Goal: Task Accomplishment & Management: Manage account settings

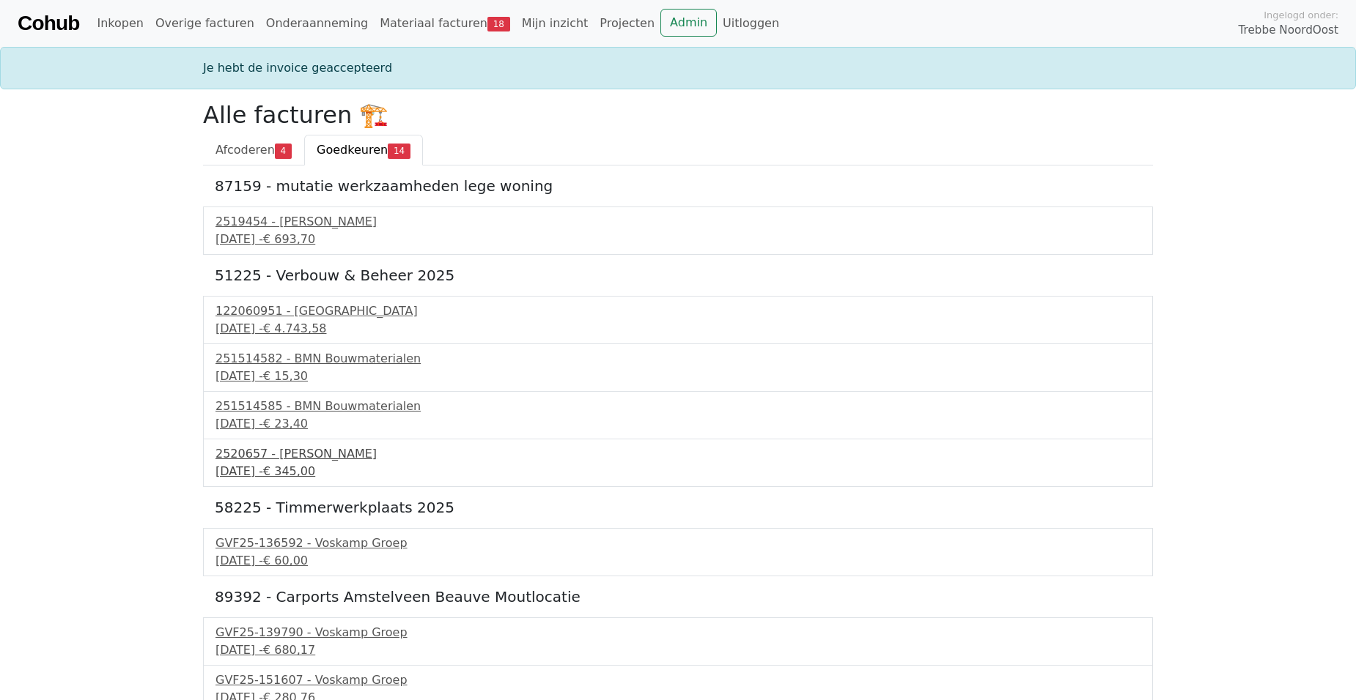
click at [289, 473] on div "10 september 2025 - € 345,00" at bounding box center [677, 472] width 925 height 18
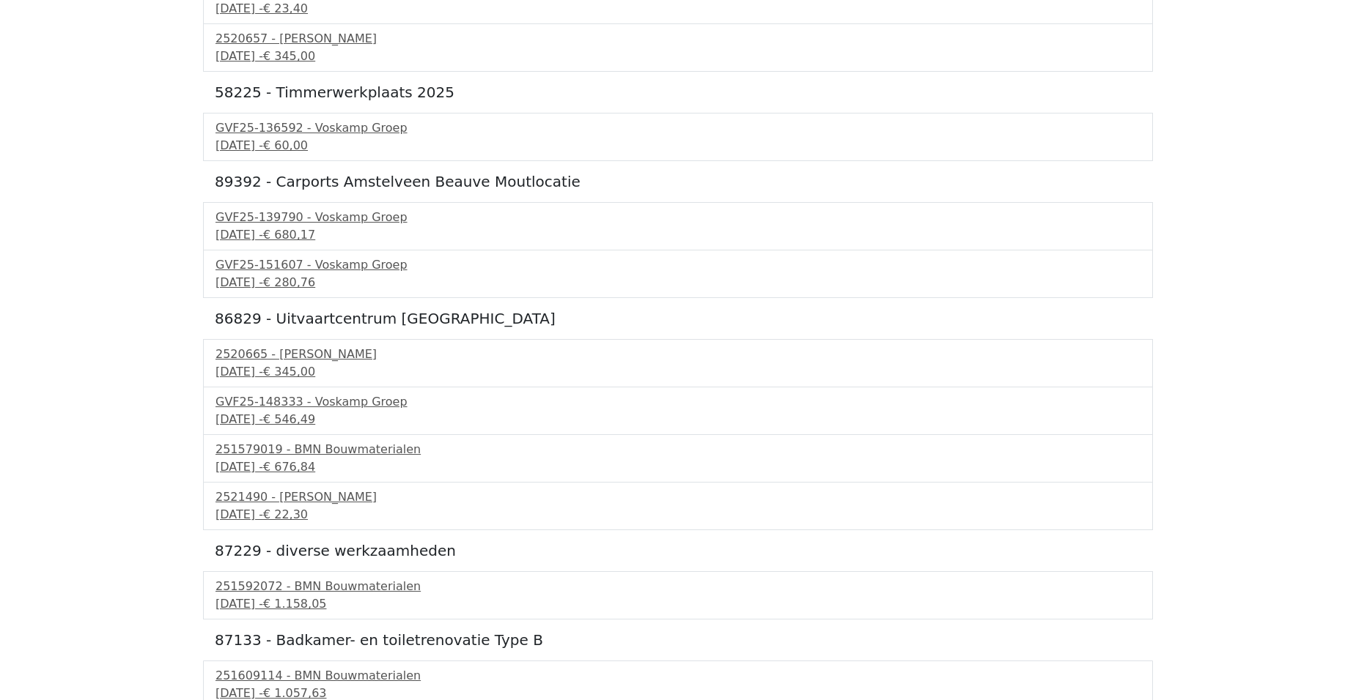
scroll to position [424, 0]
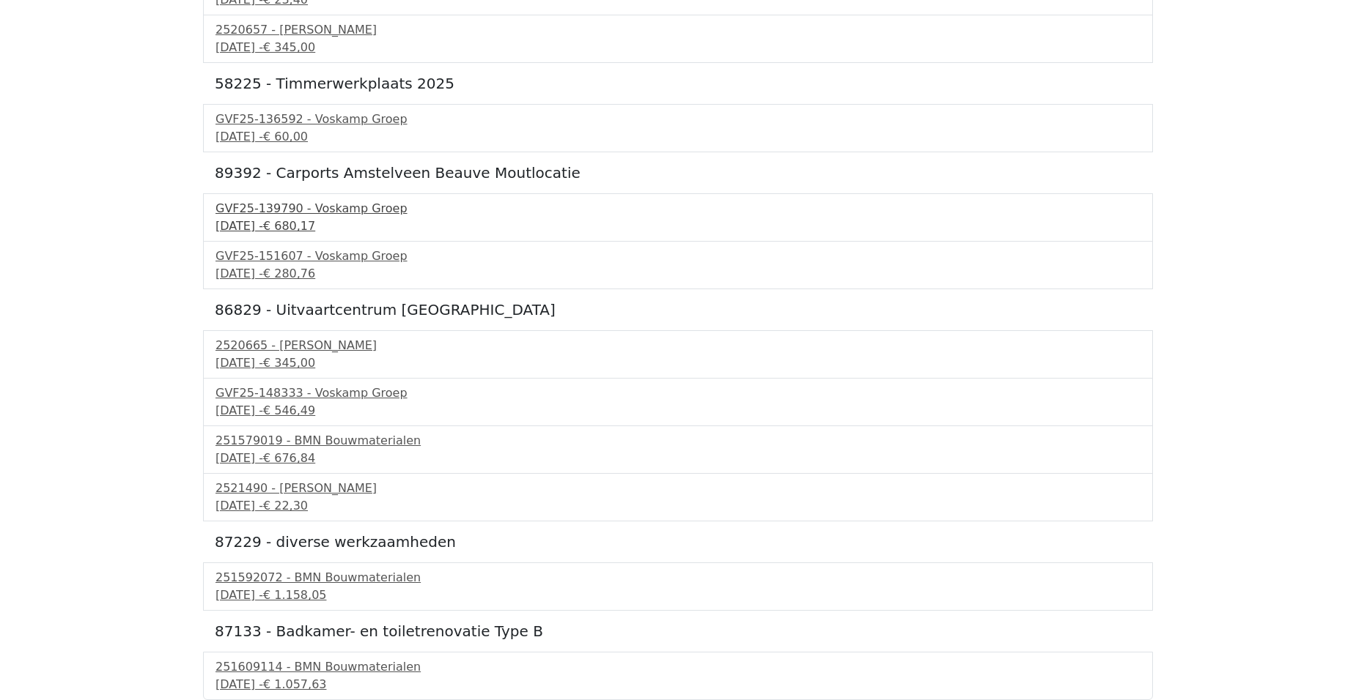
click at [281, 216] on div "GVF25-139790 - Voskamp Groep" at bounding box center [677, 209] width 925 height 18
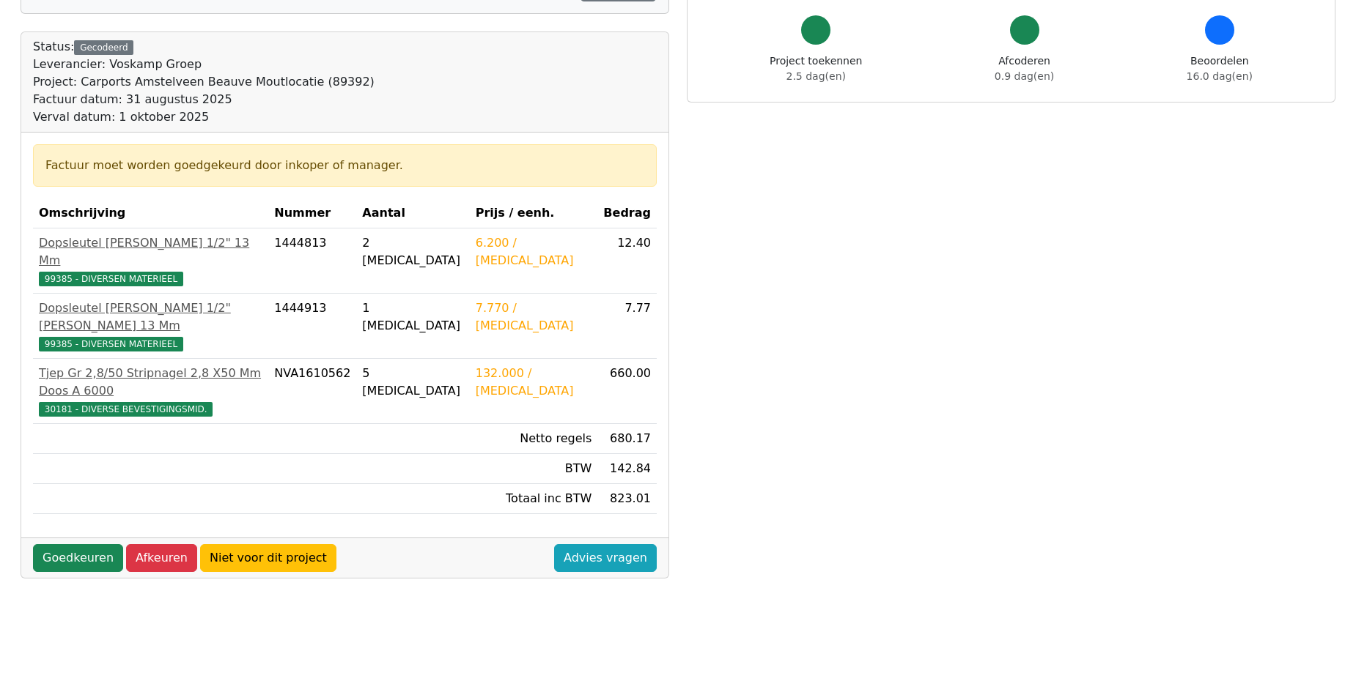
scroll to position [147, 0]
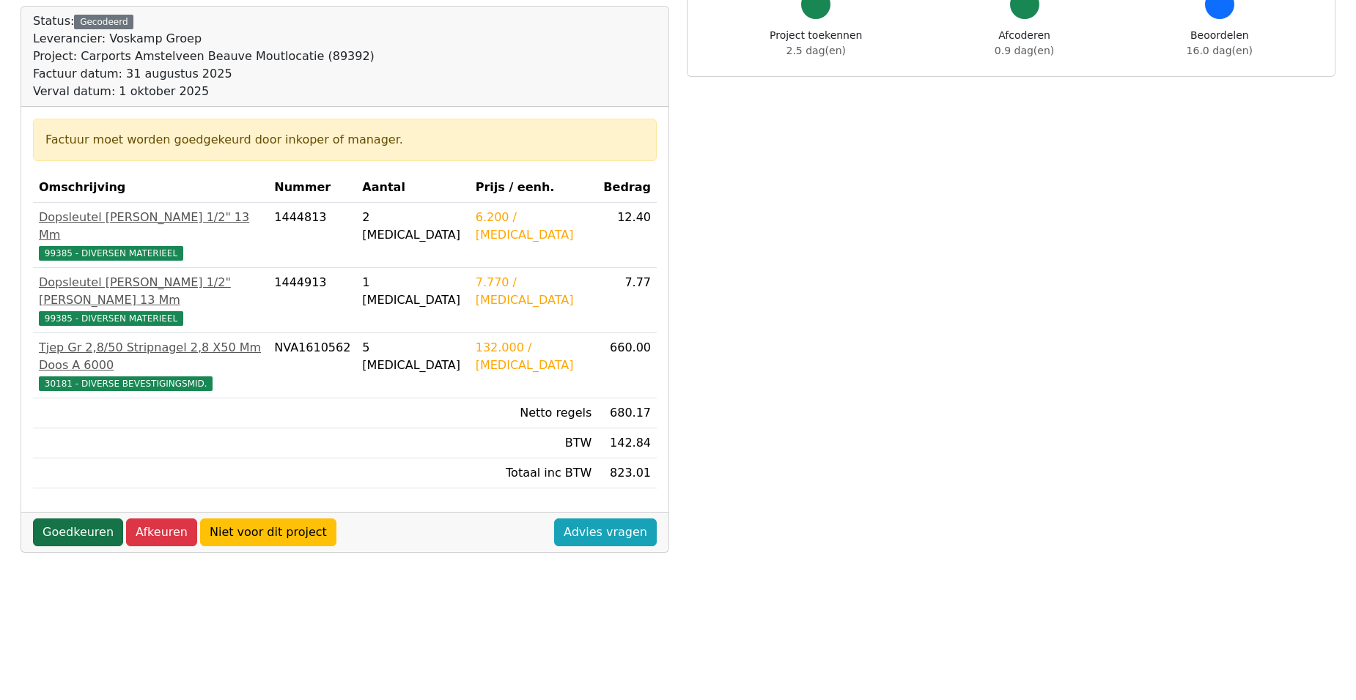
click at [80, 519] on link "Goedkeuren" at bounding box center [78, 533] width 90 height 28
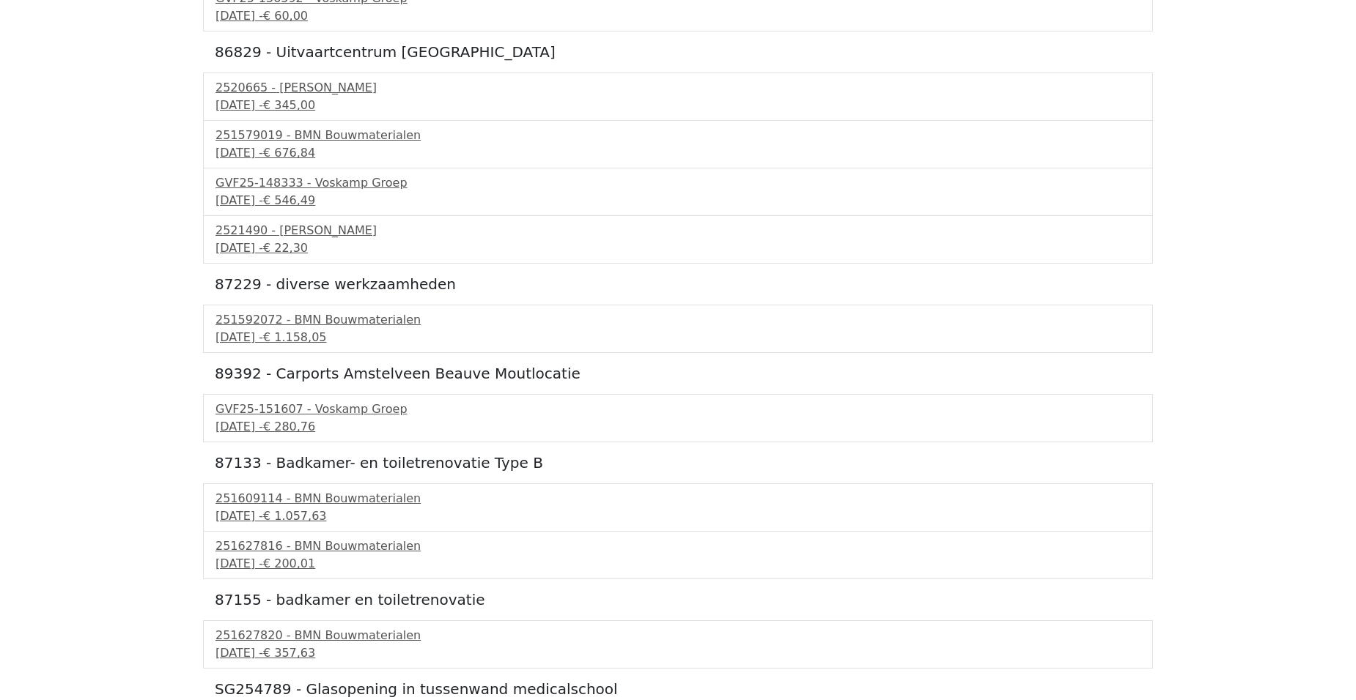
scroll to position [586, 0]
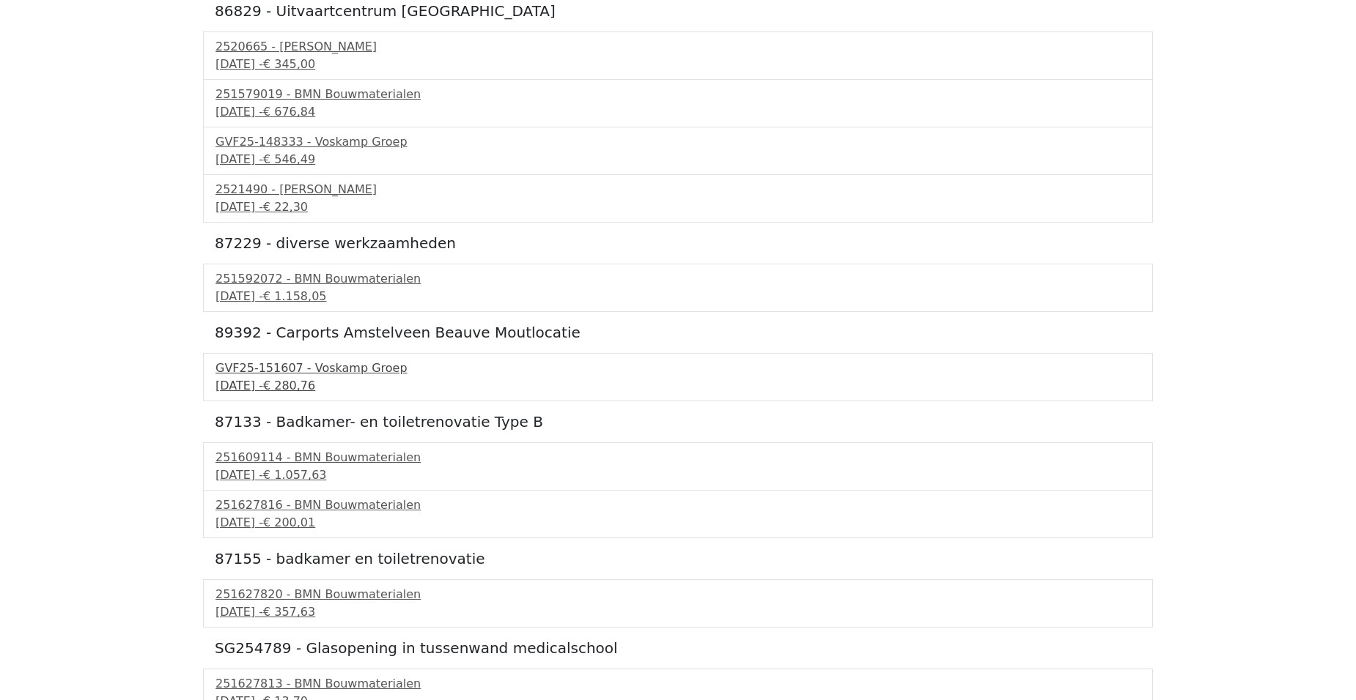
click at [259, 380] on div "15 september 2025 - € 280,76" at bounding box center [677, 386] width 925 height 18
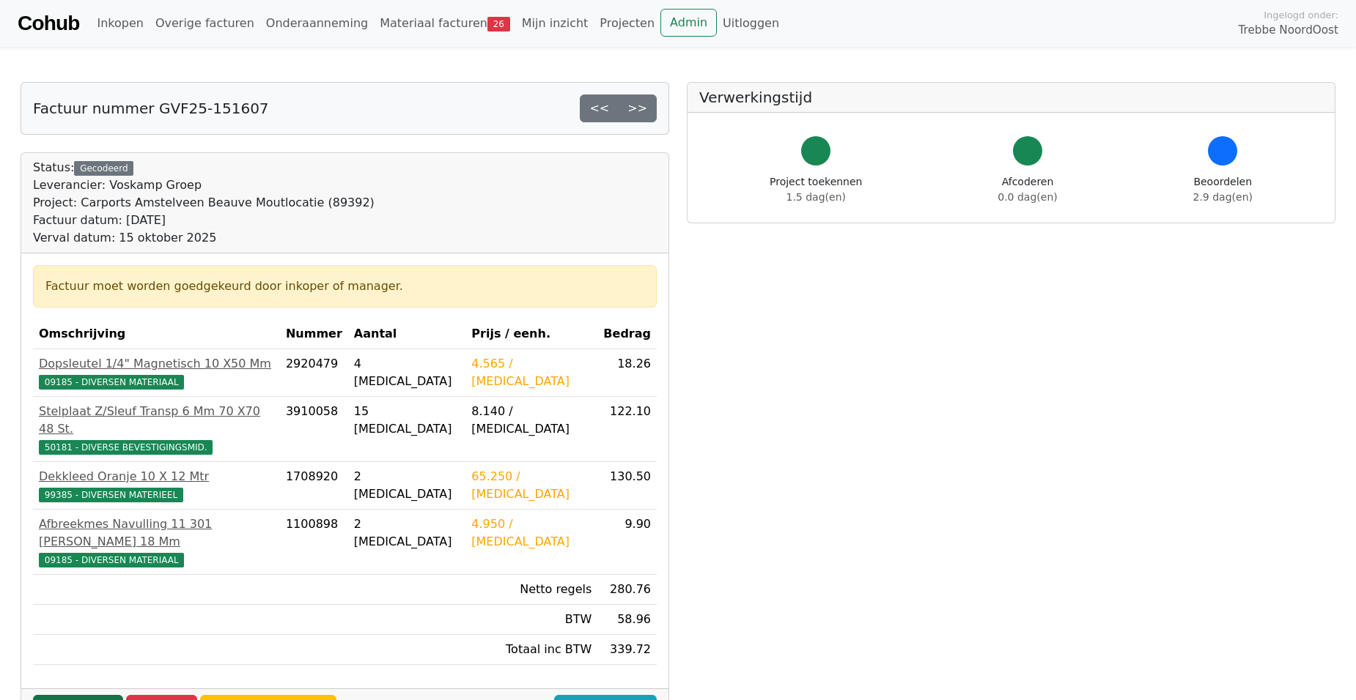
click at [65, 695] on link "Goedkeuren" at bounding box center [78, 709] width 90 height 28
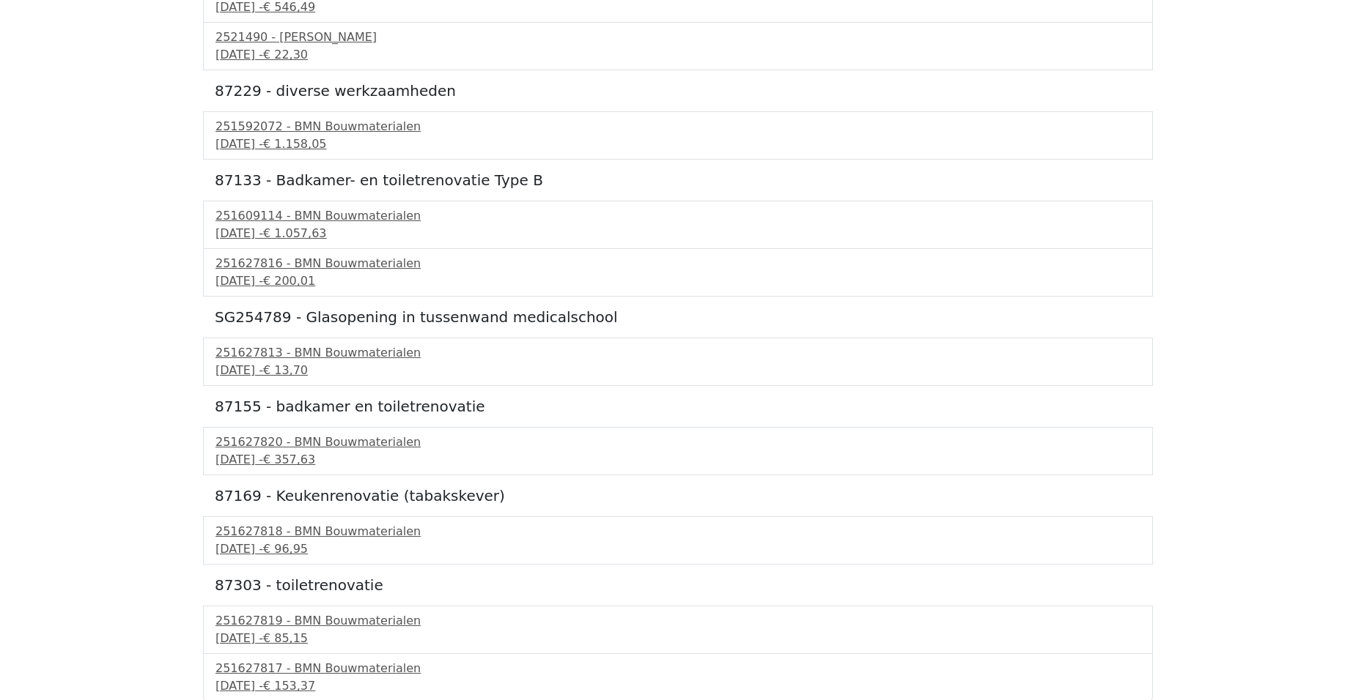
scroll to position [740, 0]
click at [308, 633] on span "€ 85,15" at bounding box center [285, 637] width 45 height 14
click at [339, 358] on div "251627813 - BMN Bouwmaterialen" at bounding box center [677, 352] width 925 height 18
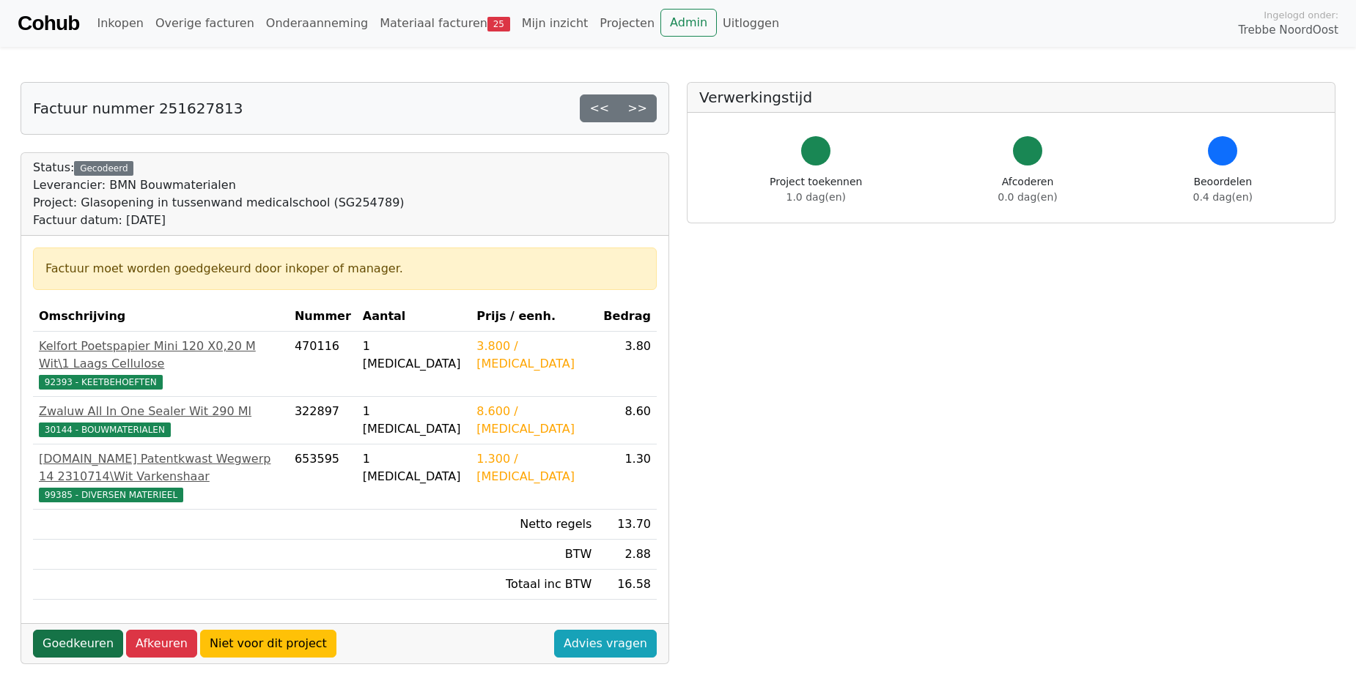
click at [56, 630] on link "Goedkeuren" at bounding box center [78, 644] width 90 height 28
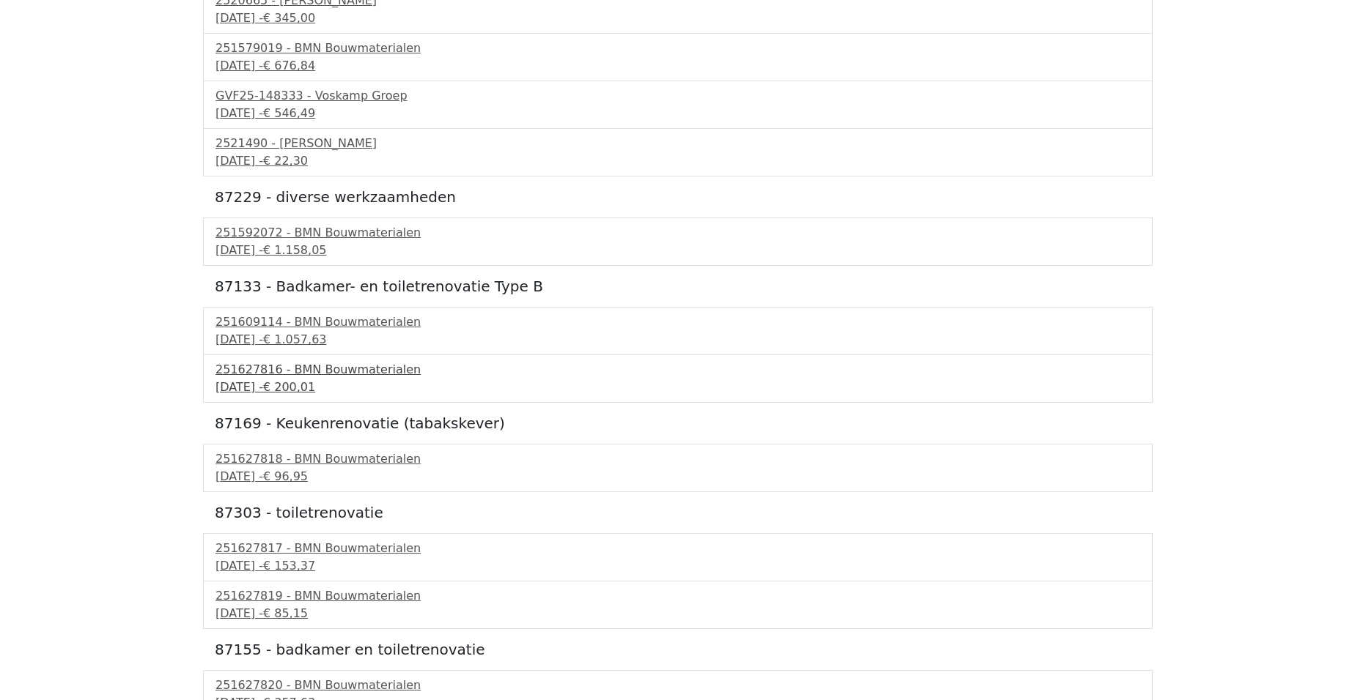
scroll to position [651, 0]
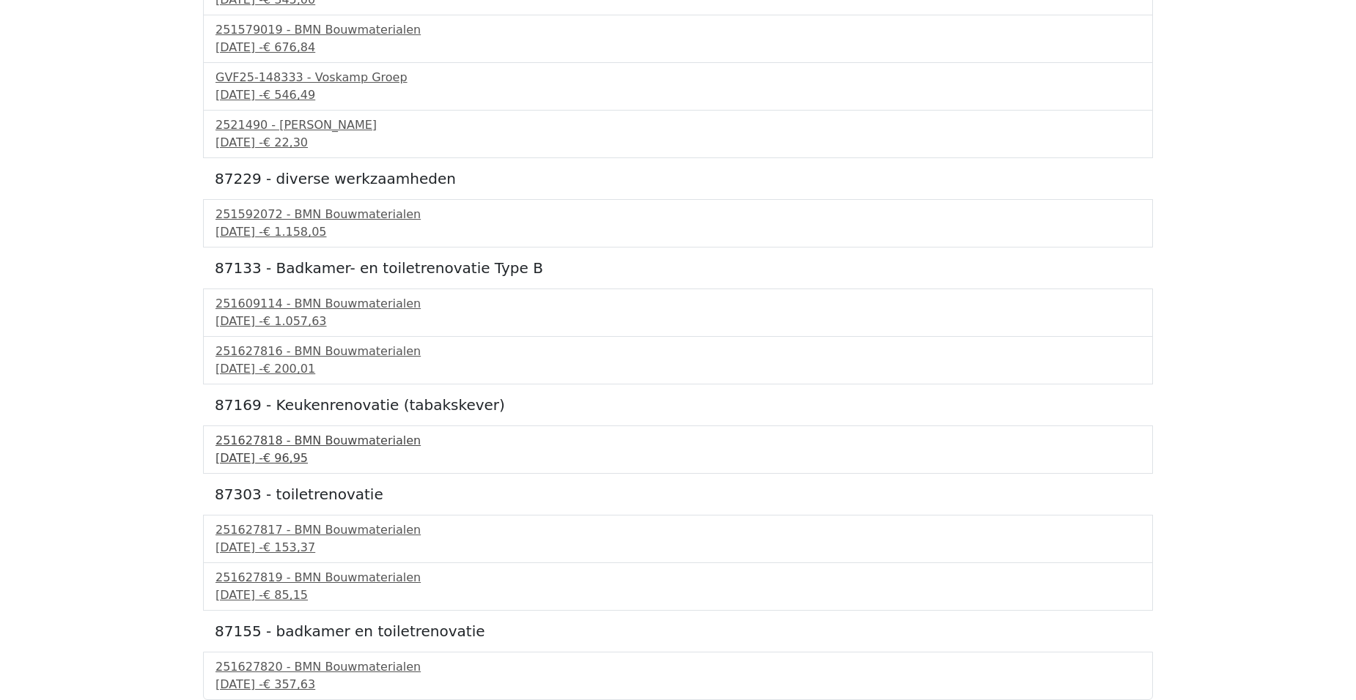
click at [319, 457] on div "[DATE] - € 96,95" at bounding box center [677, 459] width 925 height 18
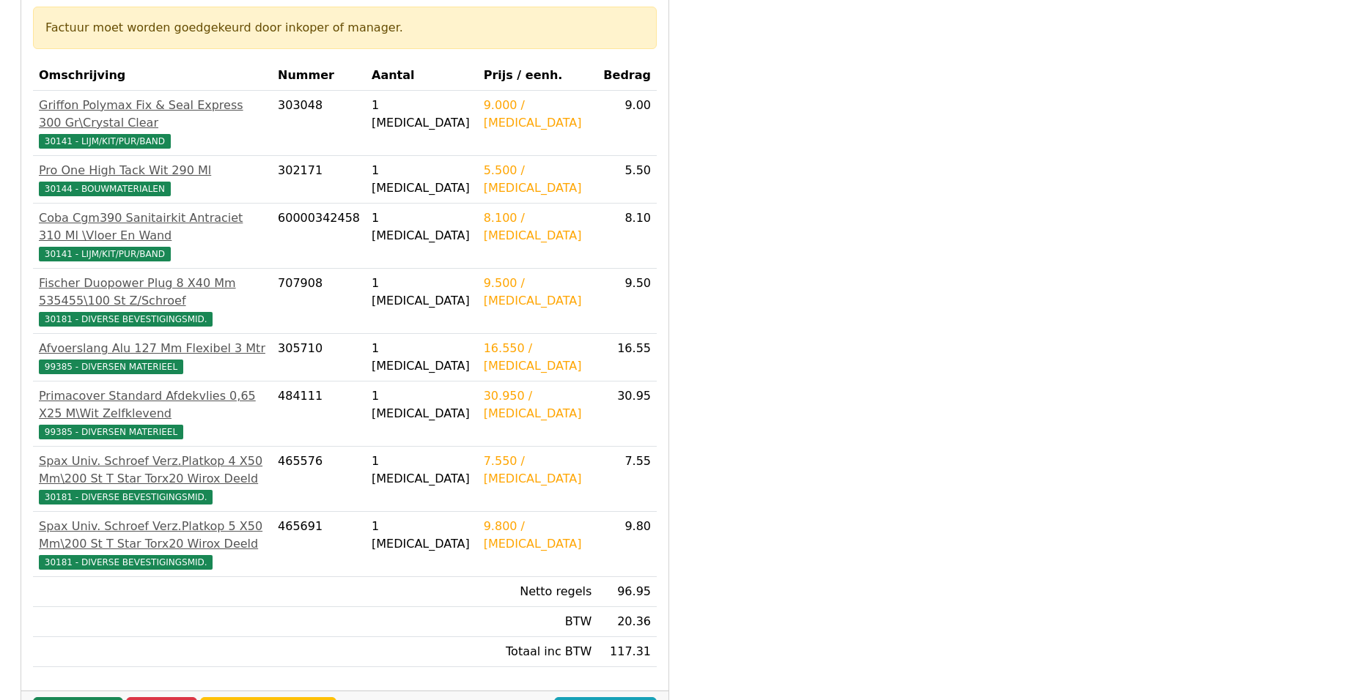
scroll to position [293, 0]
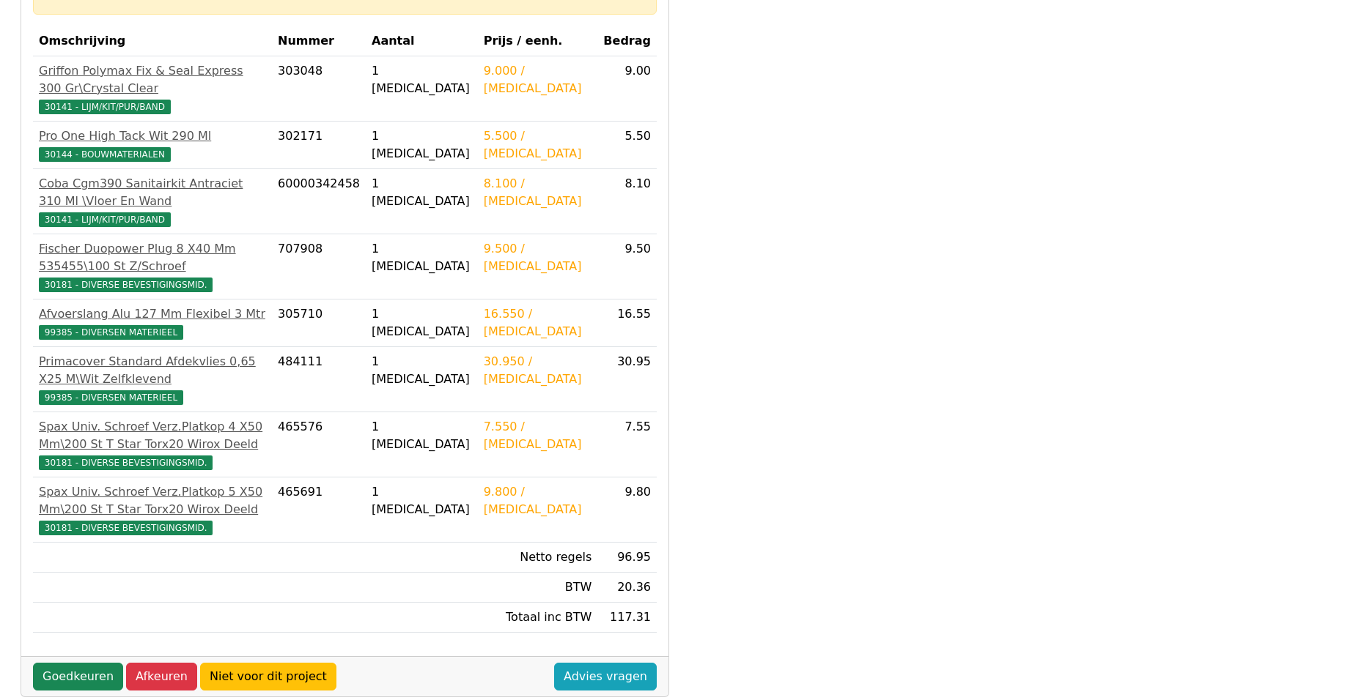
click at [59, 657] on div "Goedkeuren Afkeuren Niet voor dit project Advies vragen" at bounding box center [344, 677] width 647 height 40
click at [61, 663] on link "Goedkeuren" at bounding box center [78, 677] width 90 height 28
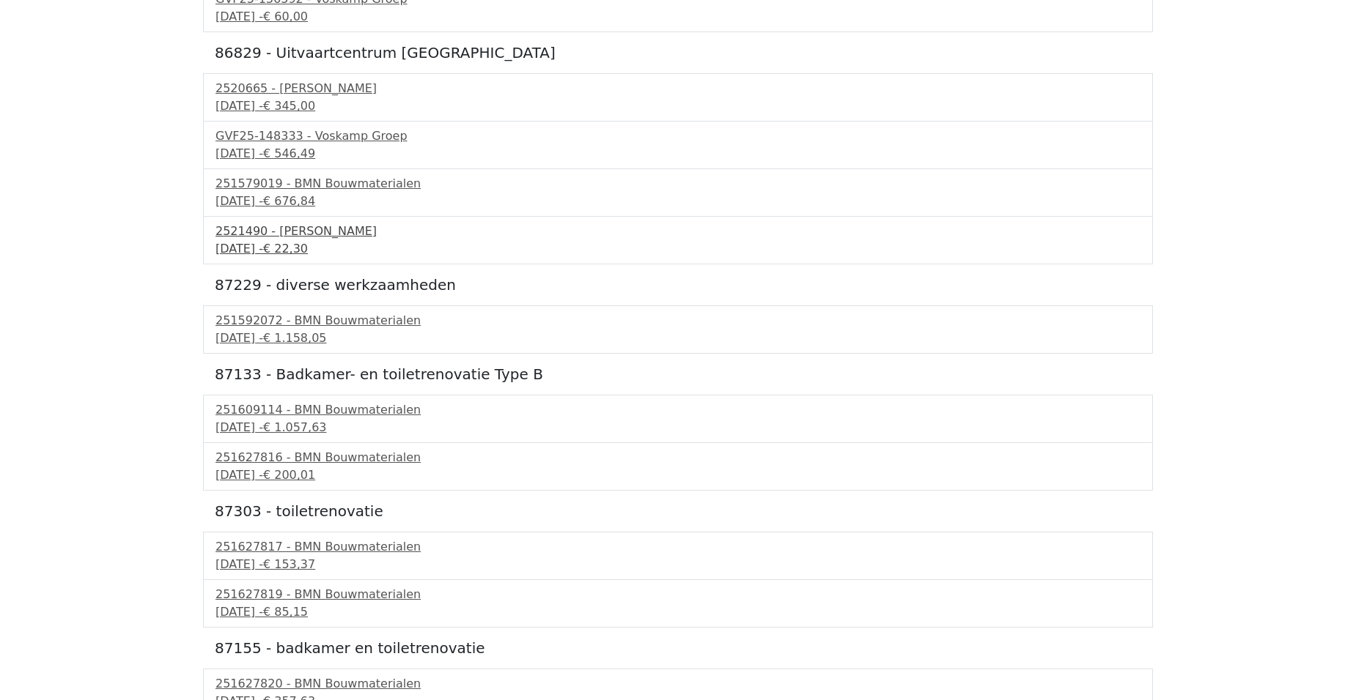
scroll to position [561, 0]
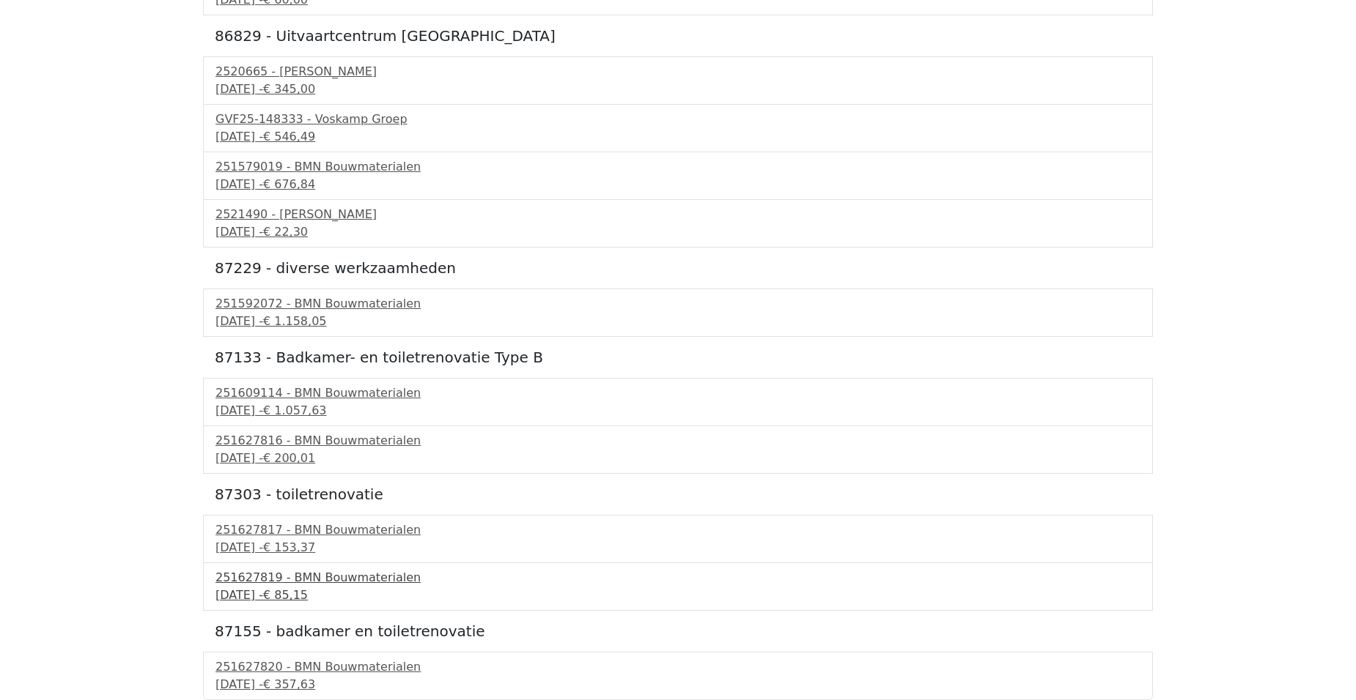
click at [308, 589] on span "€ 85,15" at bounding box center [285, 595] width 45 height 14
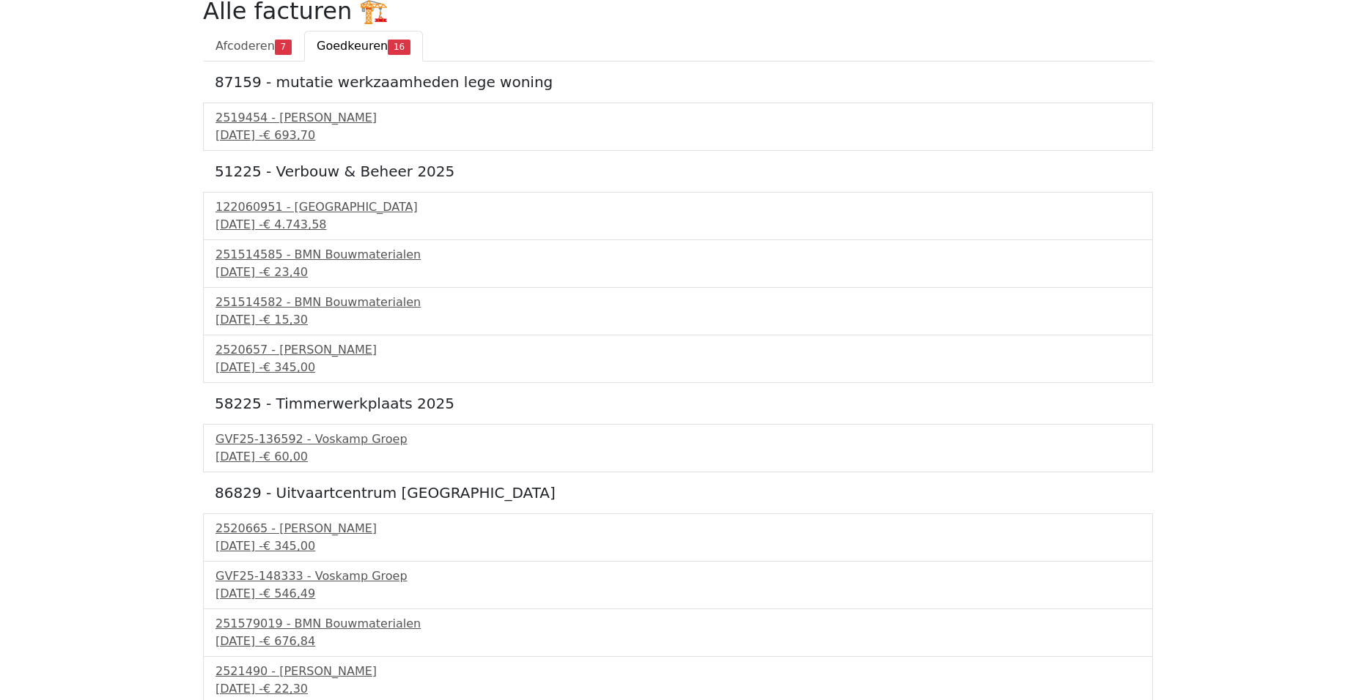
scroll to position [0, 0]
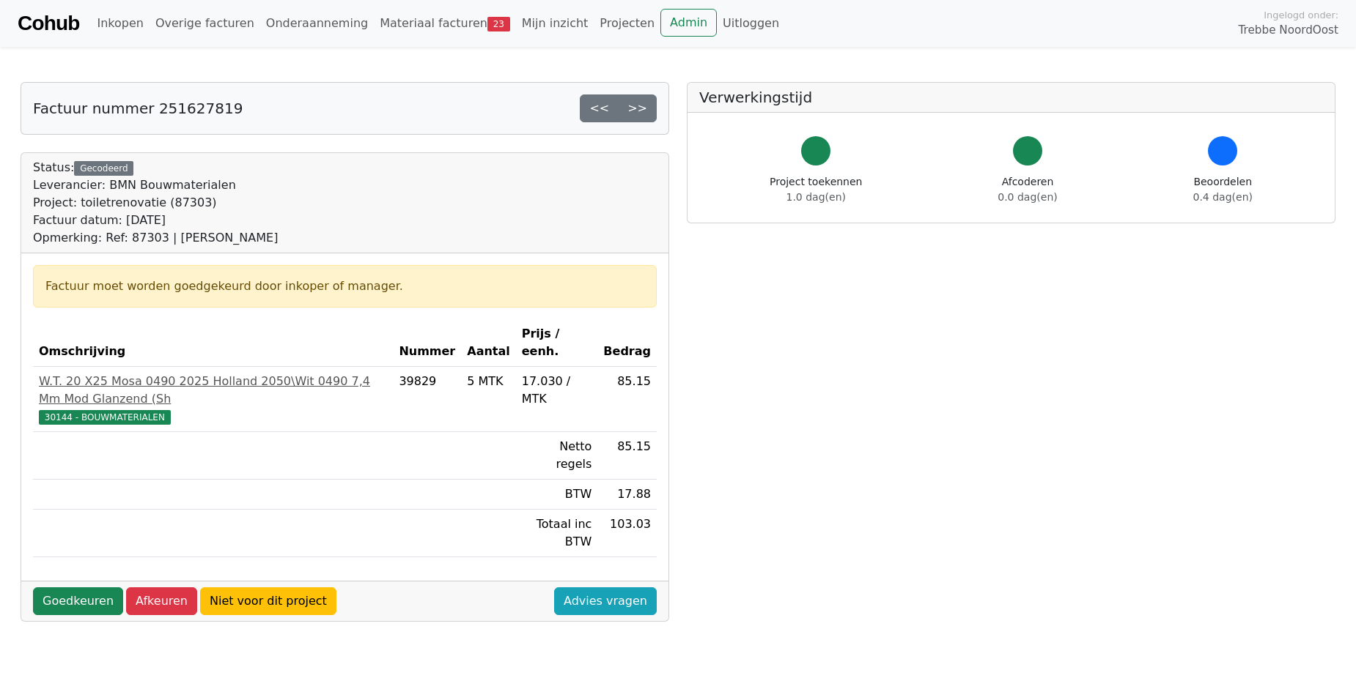
scroll to position [147, 0]
